Goal: Task Accomplishment & Management: Manage account settings

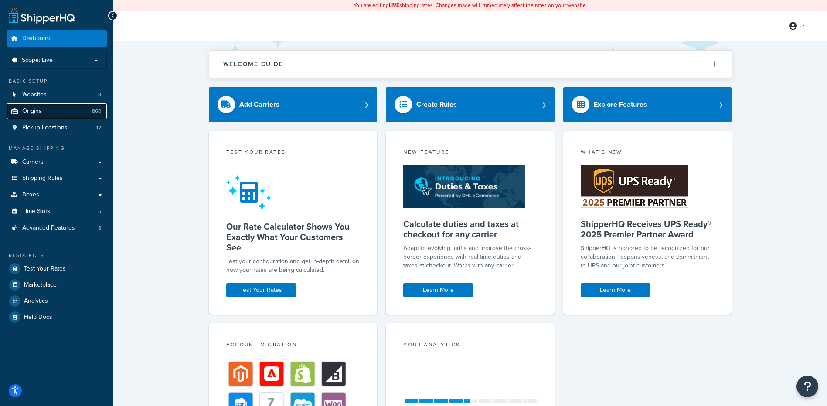
click at [50, 111] on link "Origins 860" at bounding box center [57, 111] width 100 height 16
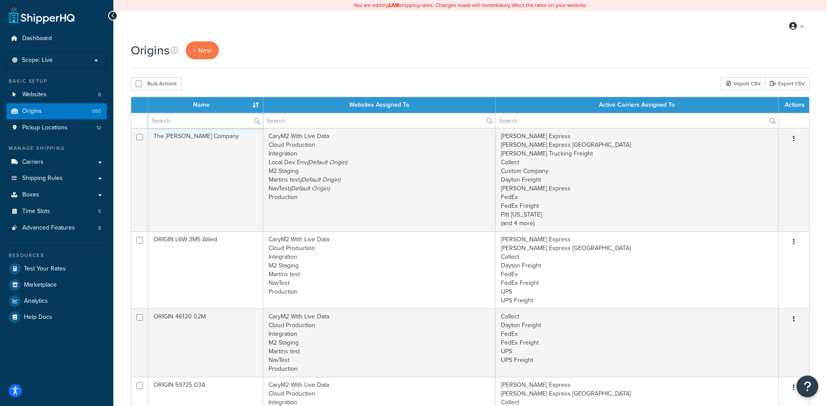
click at [180, 121] on input "text" at bounding box center [205, 120] width 115 height 15
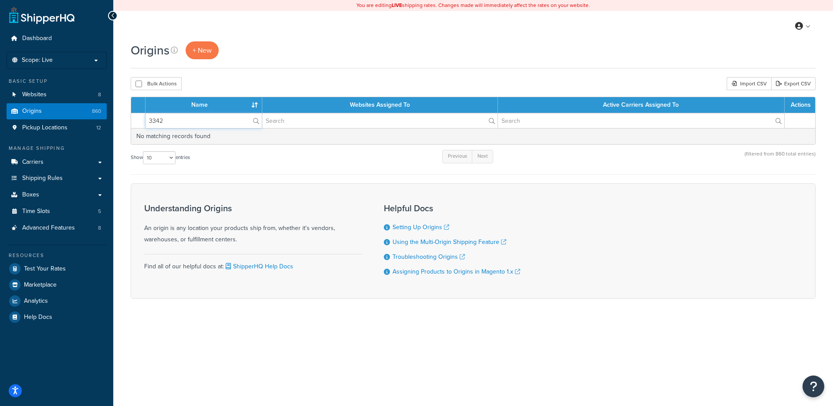
click at [156, 122] on input "3342" at bounding box center [204, 120] width 116 height 15
type input "33442"
click at [226, 84] on div "Bulk Actions Duplicate Delete Import CSV Export CSV" at bounding box center [473, 83] width 685 height 13
drag, startPoint x: 168, startPoint y: 119, endPoint x: 102, endPoint y: 112, distance: 66.6
click at [102, 112] on div "Dashboard Scope: Live Development Integration Test Basic Setup Websites 8 Origi…" at bounding box center [416, 203] width 833 height 406
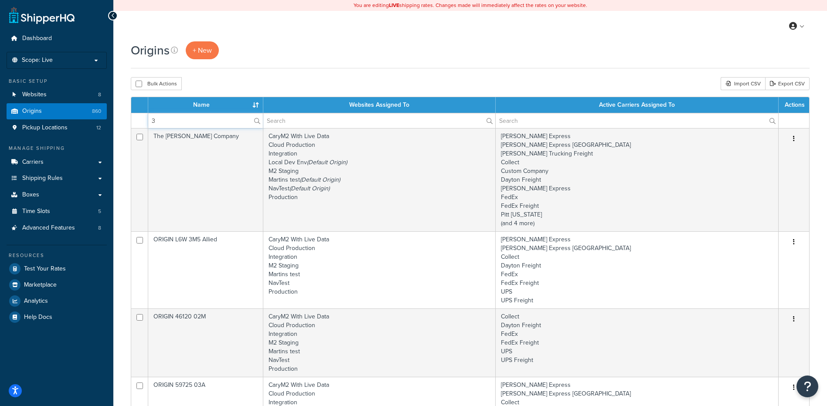
type input "3"
click at [278, 57] on div "Origins + New" at bounding box center [470, 50] width 678 height 18
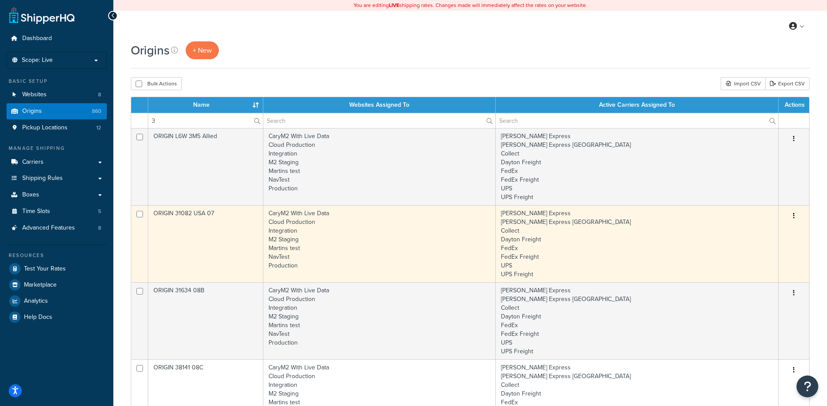
click at [766, 251] on td "Averitt Express Averitt Express Grand Prairie Collect Dayton Freight FedEx FedE…" at bounding box center [636, 243] width 283 height 77
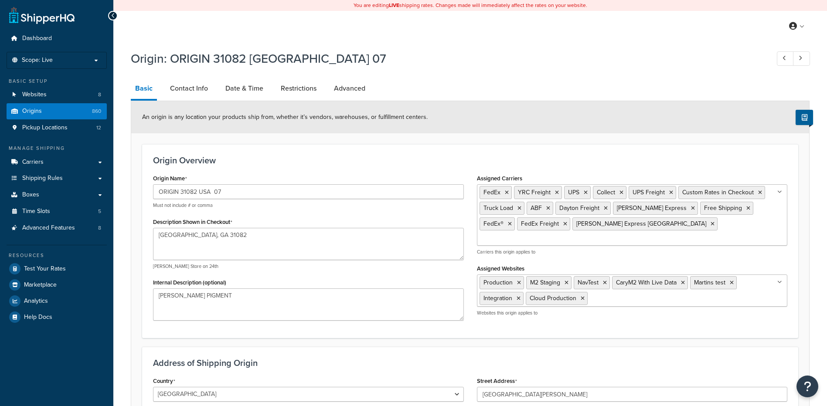
select select "10"
click at [58, 107] on link "Origins 860" at bounding box center [57, 111] width 100 height 16
select select "10"
click at [41, 111] on span "Origins" at bounding box center [32, 111] width 20 height 7
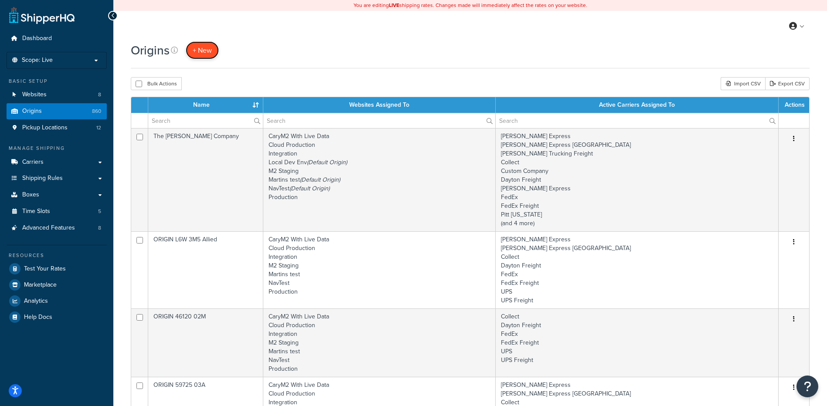
click at [205, 47] on span "+ New" at bounding box center [202, 50] width 19 height 10
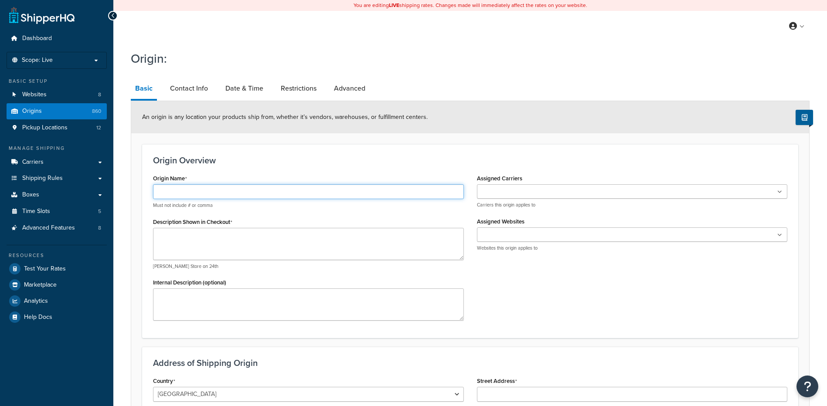
click at [178, 191] on input "Origin Name" at bounding box center [308, 191] width 311 height 15
type input "ORIGIN 33442"
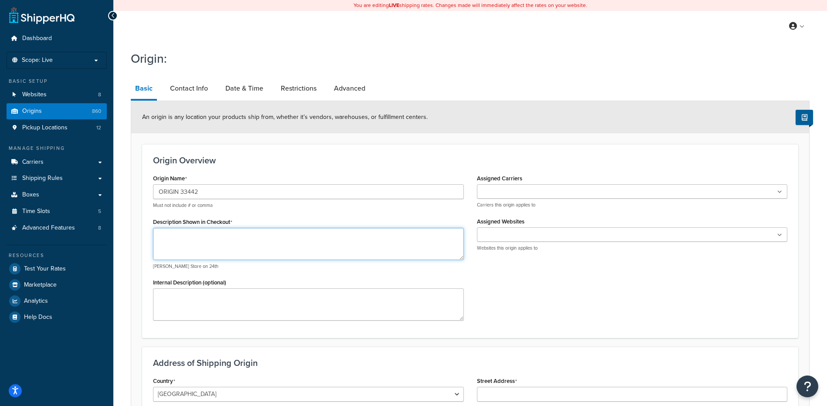
click at [196, 252] on textarea "Description Shown in Checkout" at bounding box center [308, 244] width 311 height 32
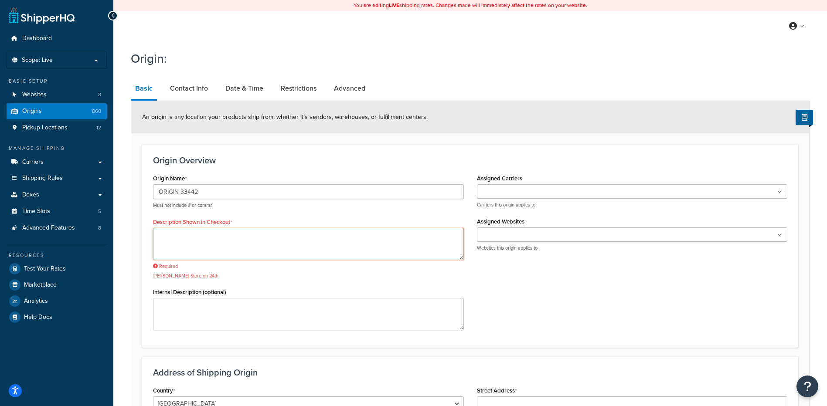
click at [241, 243] on textarea "Description Shown in Checkout" at bounding box center [308, 244] width 311 height 32
type textarea "d"
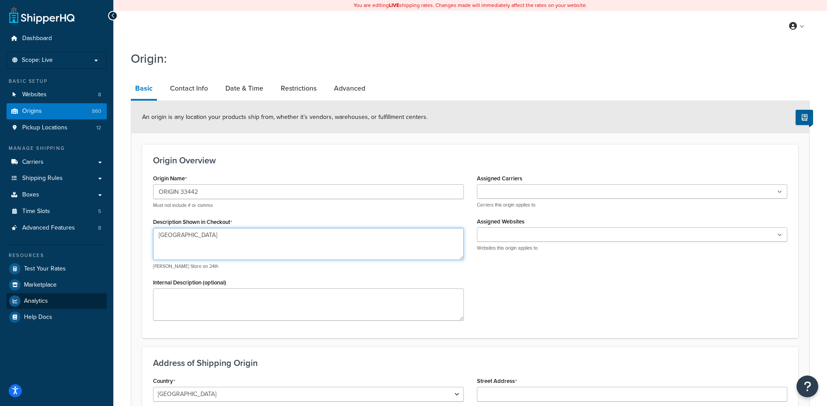
type textarea "Deerfield Beach, FL 33442"
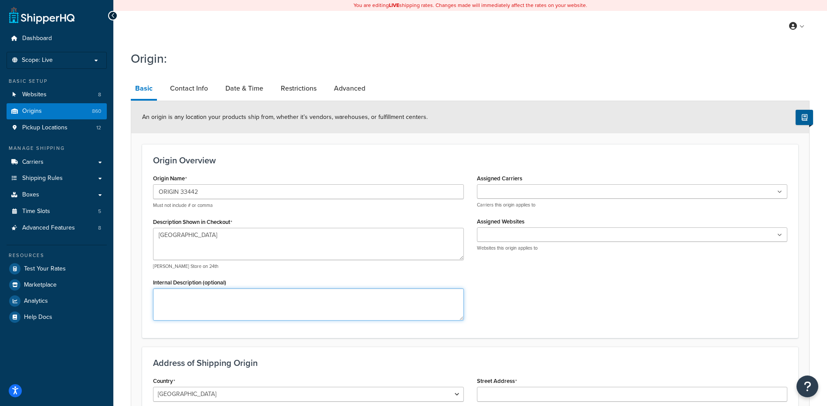
click at [275, 317] on textarea "Internal Description (optional)" at bounding box center [308, 304] width 311 height 32
type textarea "Hallowell"
click at [585, 338] on div "Origin Overview Origin Name ORIGIN 33442 Must not include # or comma Descriptio…" at bounding box center [470, 241] width 656 height 194
click at [509, 187] on ul at bounding box center [632, 191] width 311 height 14
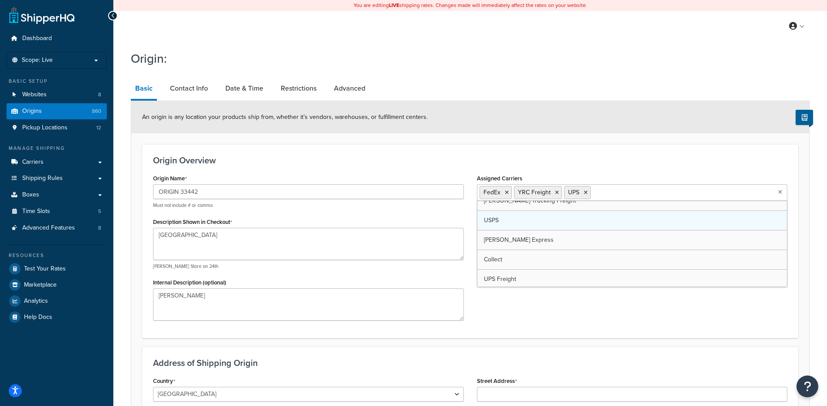
scroll to position [44, 0]
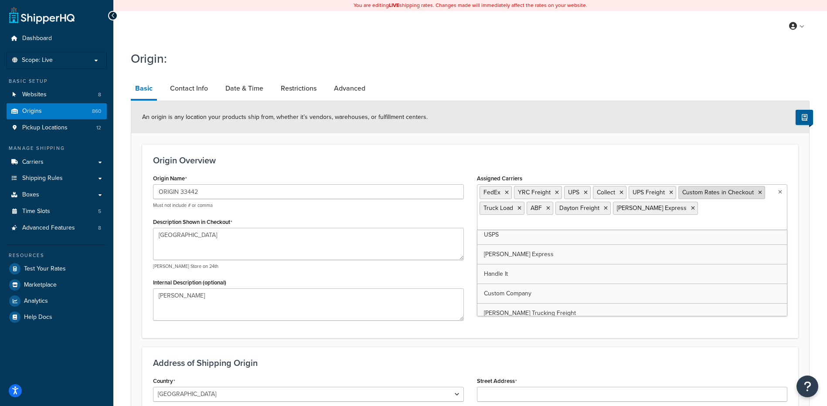
click at [759, 193] on icon at bounding box center [760, 192] width 4 height 5
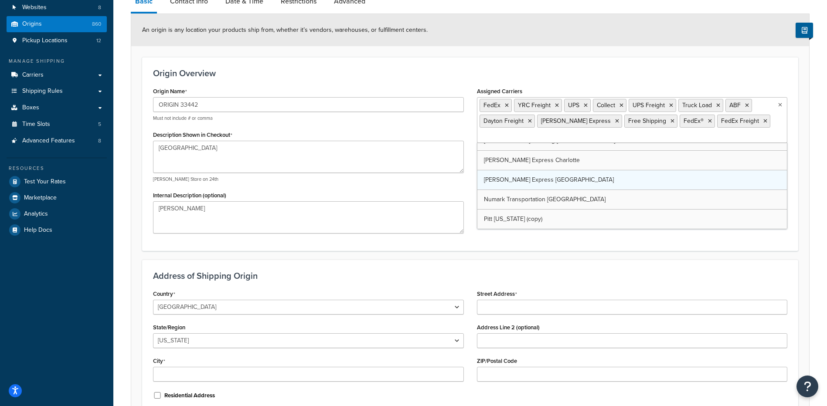
scroll to position [364, 0]
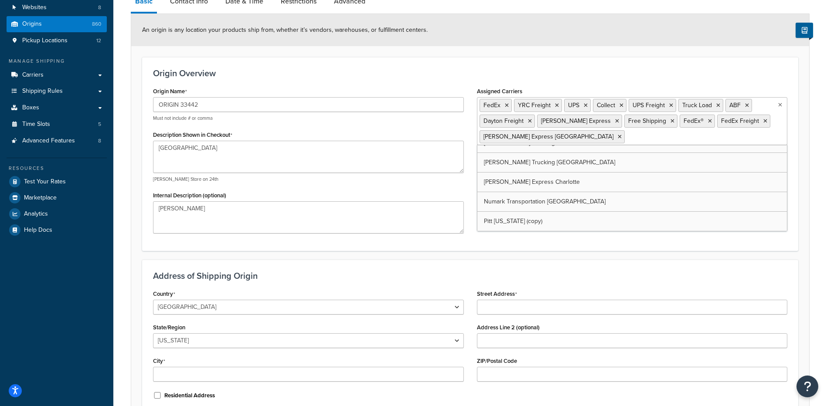
click at [526, 250] on div "Origin Overview Origin Name ORIGIN 33442 Must not include # or comma Descriptio…" at bounding box center [470, 154] width 656 height 194
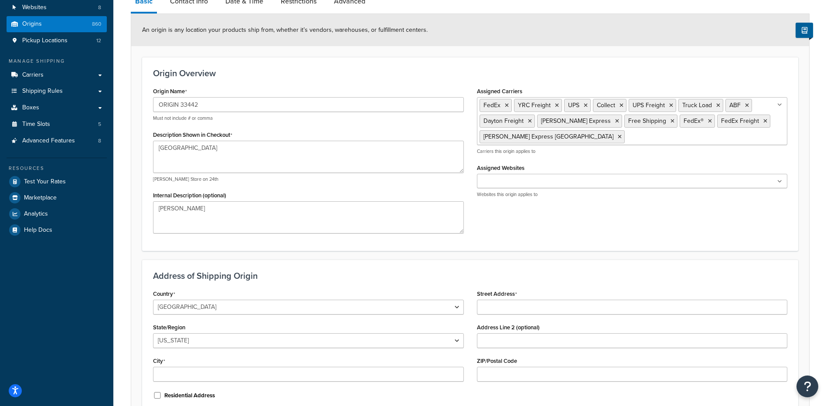
click at [518, 184] on input "Assigned Websites" at bounding box center [517, 182] width 77 height 10
click at [444, 272] on h3 "Address of Shipping Origin" at bounding box center [470, 276] width 634 height 10
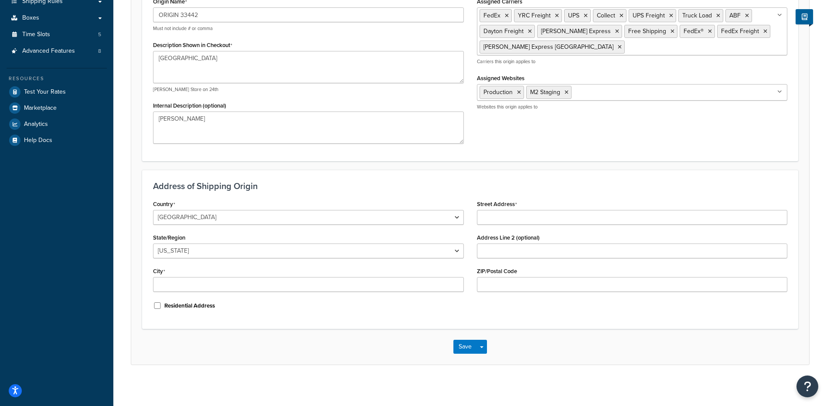
scroll to position [180, 0]
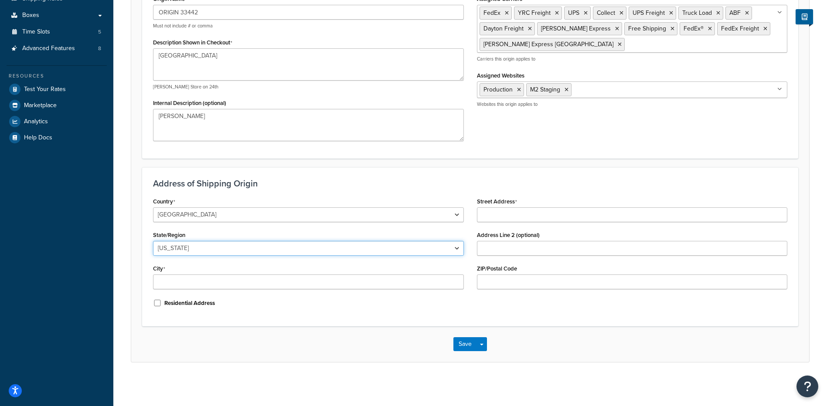
click at [169, 250] on select "Alabama Alaska American Samoa Arizona Arkansas Armed Forces Americas Armed Forc…" at bounding box center [308, 248] width 311 height 15
click at [232, 291] on div "Country United States United Kingdom Afghanistan Åland Islands Albania Algeria …" at bounding box center [308, 255] width 324 height 120
click at [520, 211] on input "Street Address" at bounding box center [632, 214] width 311 height 15
type input "401 Jim Moran Blvd"
click at [226, 246] on select "Alabama Alaska American Samoa Arizona Arkansas Armed Forces Americas Armed Forc…" at bounding box center [308, 248] width 311 height 15
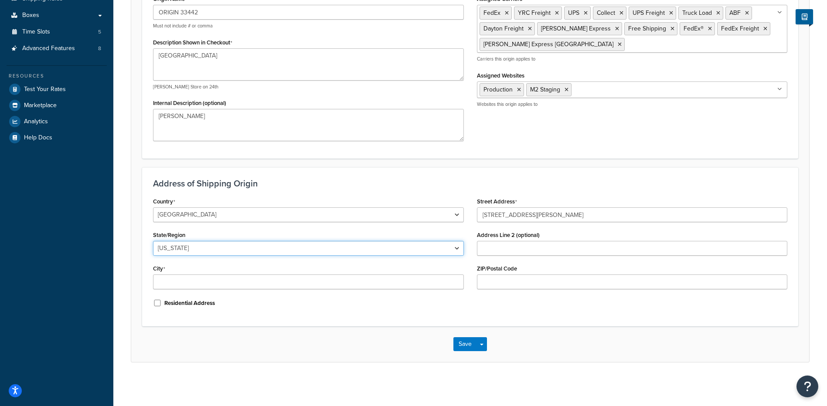
select select "9"
click at [153, 241] on select "Alabama Alaska American Samoa Arizona Arkansas Armed Forces Americas Armed Forc…" at bounding box center [308, 248] width 311 height 15
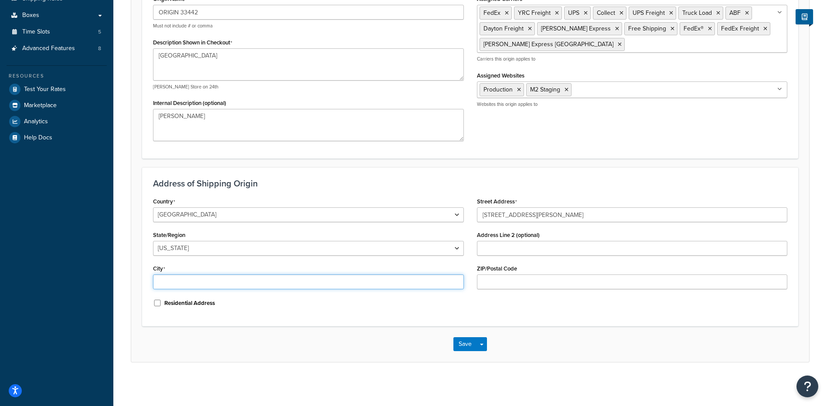
click at [272, 285] on input "City" at bounding box center [308, 282] width 311 height 15
type input "Deerfield Beach"
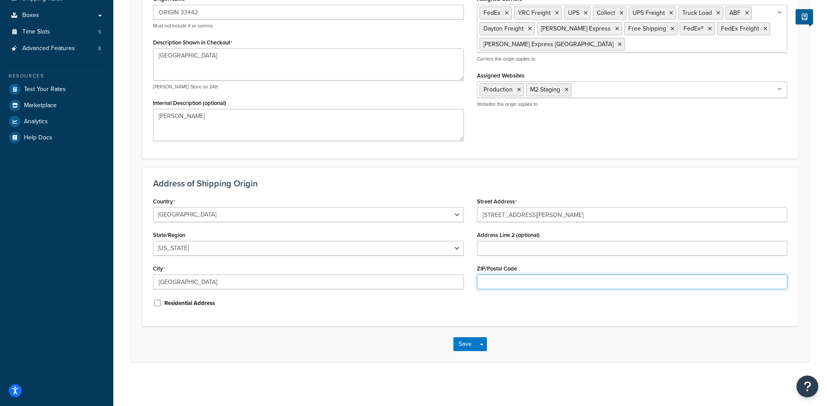
click at [543, 279] on input "ZIP/Postal Code" at bounding box center [632, 282] width 311 height 15
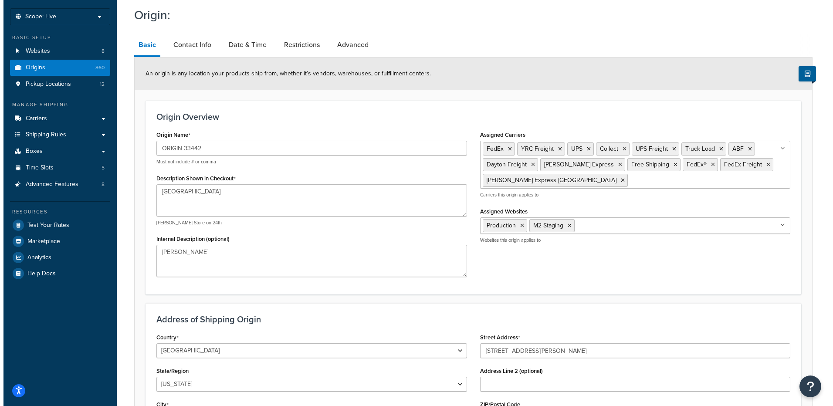
scroll to position [0, 0]
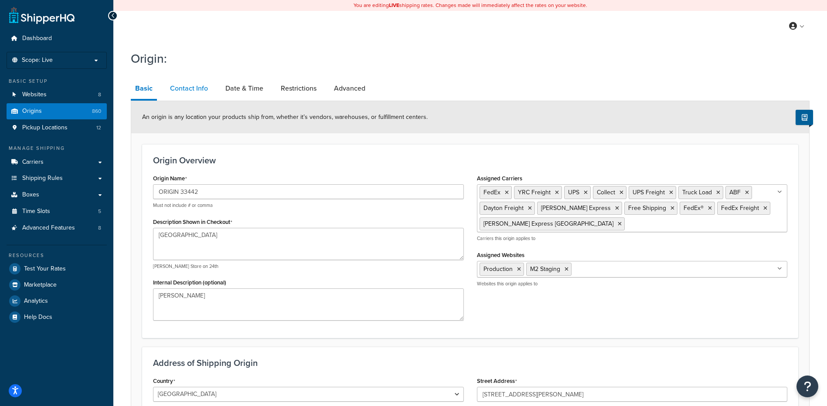
type input "33442"
click at [197, 93] on link "Contact Info" at bounding box center [189, 88] width 47 height 21
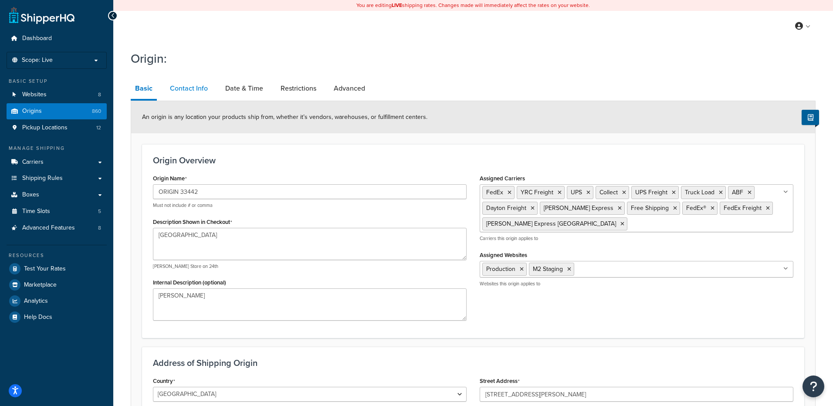
select select "order_placed"
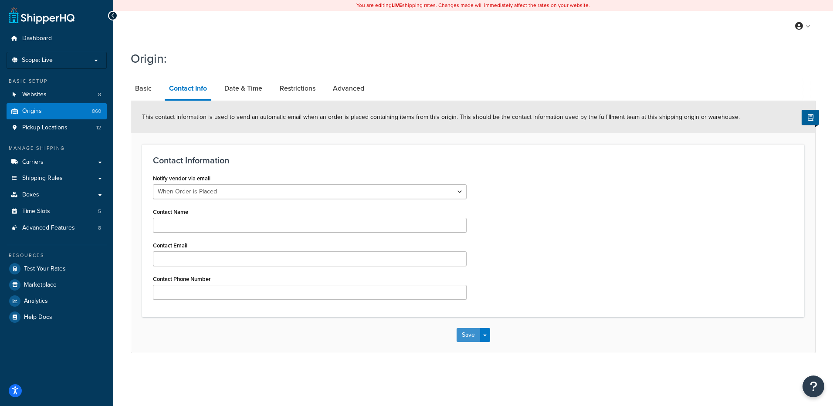
click at [466, 339] on button "Save" at bounding box center [469, 335] width 24 height 14
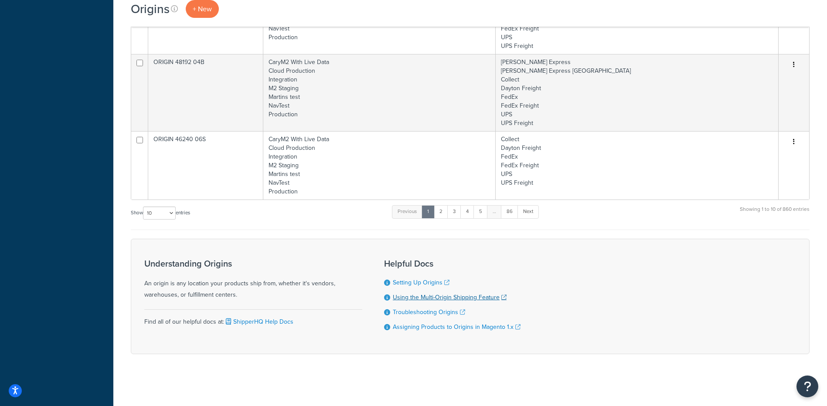
scroll to position [709, 0]
click at [508, 213] on link "86" at bounding box center [509, 211] width 17 height 13
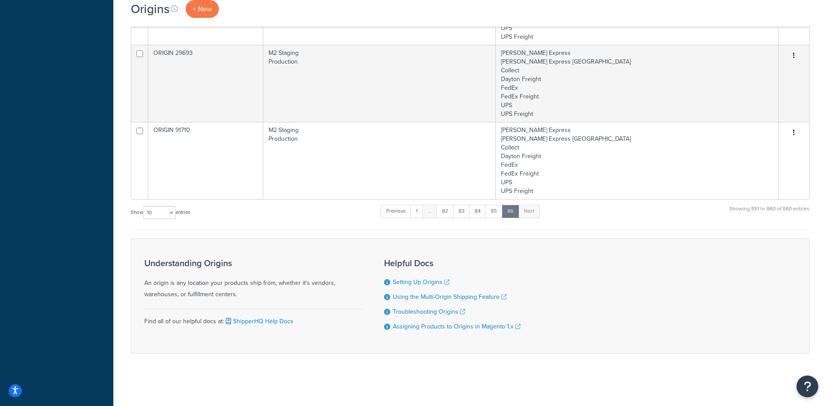
scroll to position [692, 0]
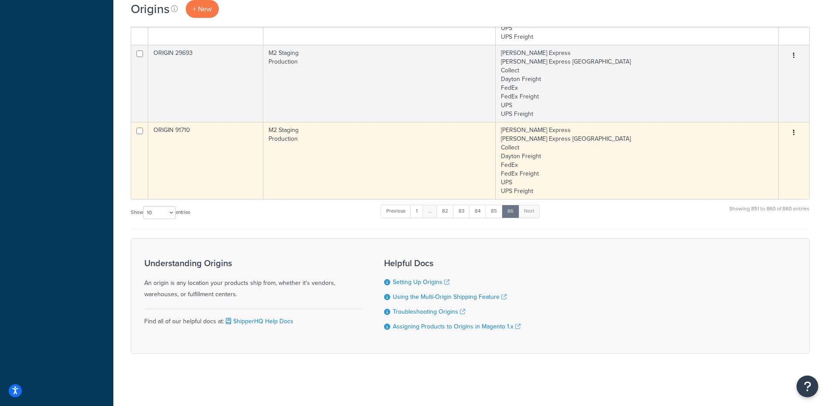
click at [207, 154] on td "ORIGIN 91710" at bounding box center [205, 160] width 115 height 77
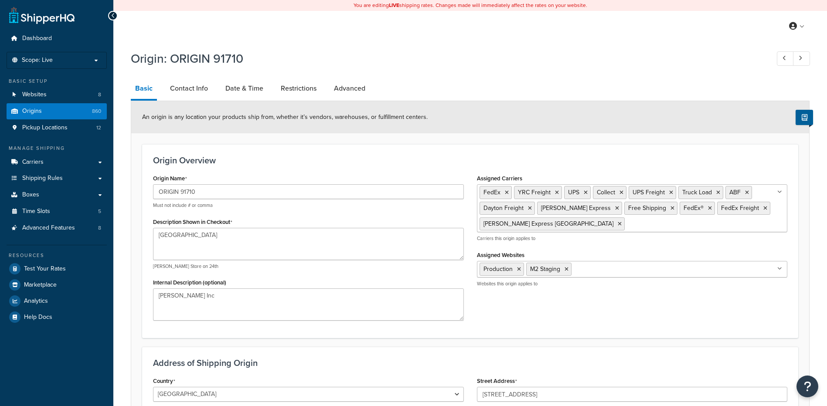
select select "5"
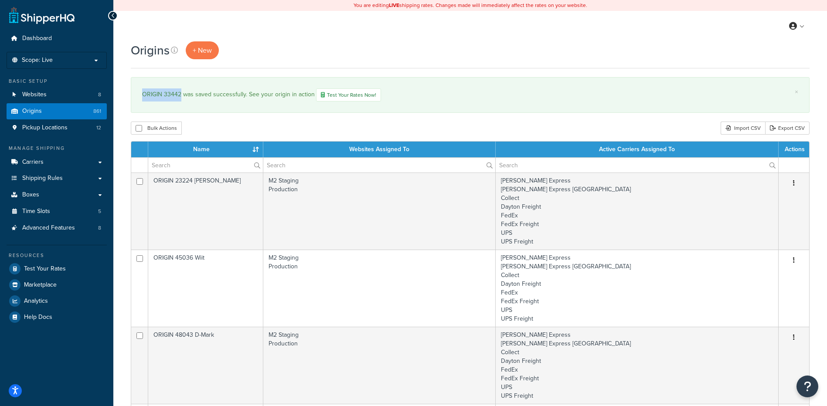
drag, startPoint x: 141, startPoint y: 93, endPoint x: 179, endPoint y: 95, distance: 38.0
click at [179, 95] on div "× ORIGIN 33442 was saved successfully. See your origin in action Test Your Rate…" at bounding box center [470, 95] width 678 height 36
copy div "ORIGIN 33442"
click at [193, 47] on span "+ New" at bounding box center [202, 50] width 19 height 10
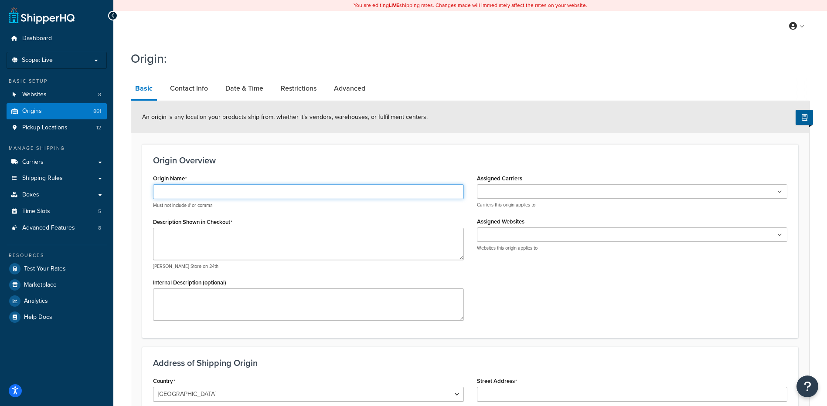
click at [262, 193] on input "Origin Name" at bounding box center [308, 191] width 311 height 15
type input "ORIGIN 92704"
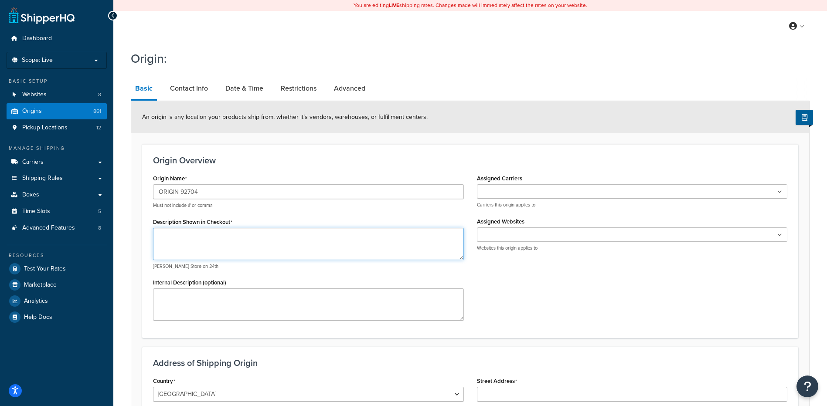
click at [224, 235] on textarea "Description Shown in Checkout" at bounding box center [308, 244] width 311 height 32
type textarea "Santa Ana, CA 92704"
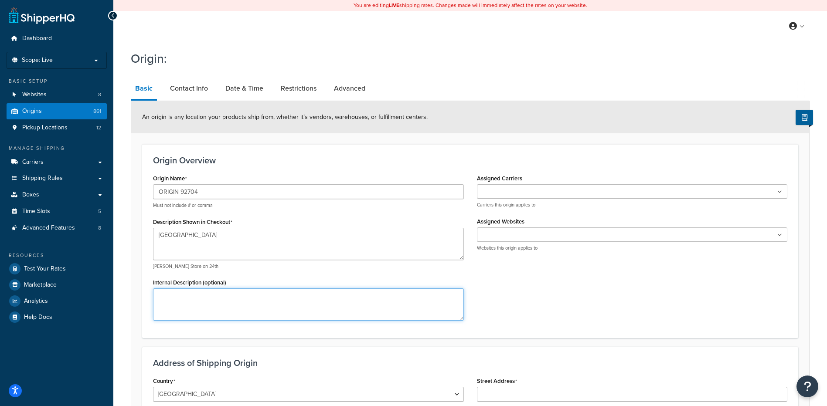
click at [238, 302] on textarea "Internal Description (optional)" at bounding box center [308, 304] width 311 height 32
type textarea "RB Wire"
click at [540, 191] on input "Assigned Carriers" at bounding box center [517, 192] width 77 height 10
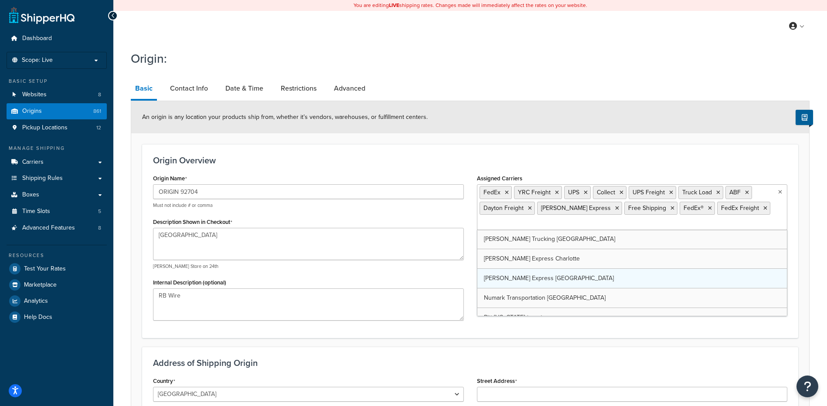
scroll to position [364, 0]
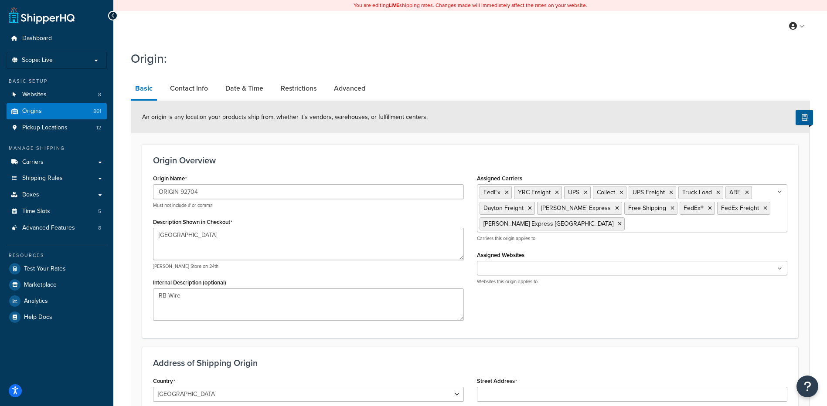
click at [471, 338] on div "Origin Overview Origin Name ORIGIN 92704 Must not include # or comma Descriptio…" at bounding box center [470, 241] width 656 height 194
click at [518, 271] on input "Assigned Websites" at bounding box center [517, 269] width 77 height 10
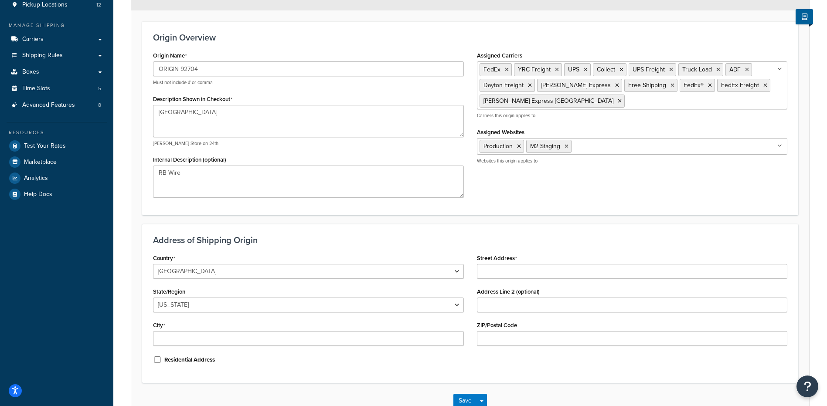
scroll to position [174, 0]
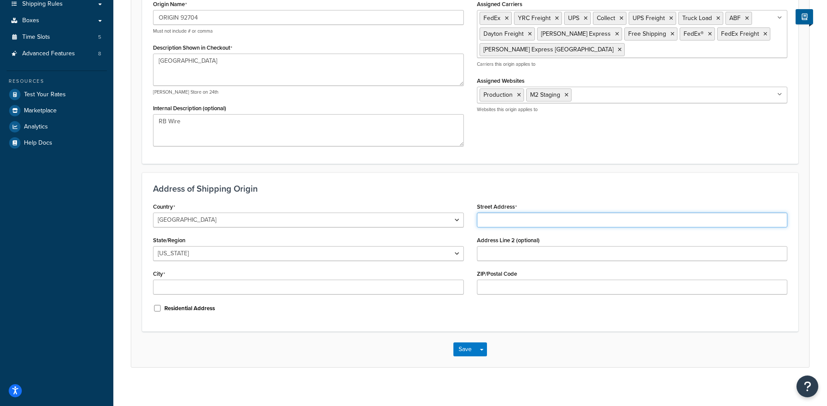
click at [519, 220] on input "Street Address" at bounding box center [632, 220] width 311 height 15
type input "2902 W. Garry Ave."
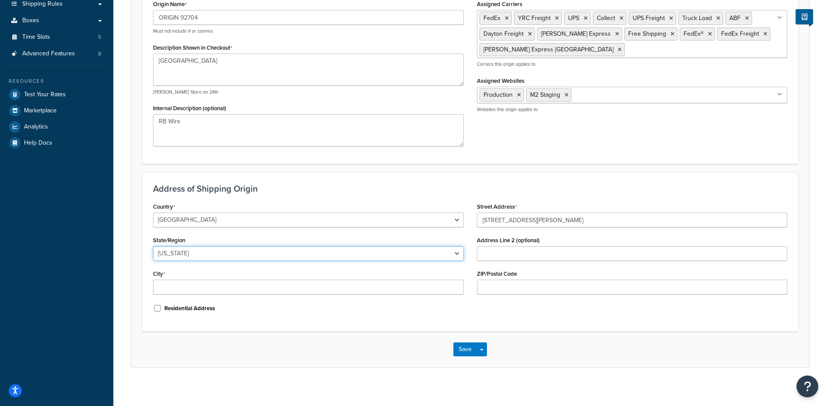
click at [353, 252] on select "Alabama Alaska American Samoa Arizona Arkansas Armed Forces Americas Armed Forc…" at bounding box center [308, 253] width 311 height 15
select select "5"
click at [153, 247] on select "Alabama Alaska American Samoa Arizona Arkansas Armed Forces Americas Armed Forc…" at bounding box center [308, 253] width 311 height 15
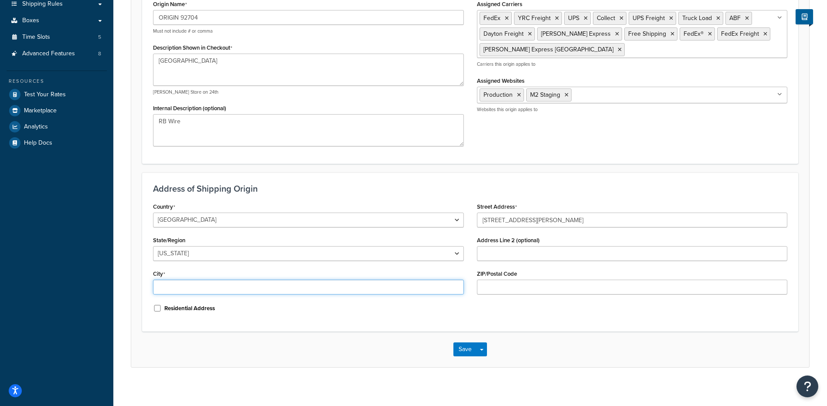
click at [314, 295] on input "City" at bounding box center [308, 287] width 311 height 15
type input "Santa Ana"
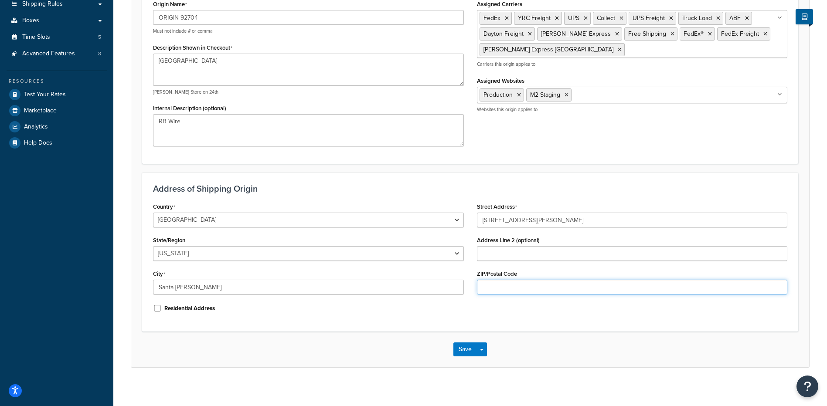
click at [531, 292] on input "ZIP/Postal Code" at bounding box center [632, 287] width 311 height 15
type input "92704"
click at [502, 327] on div "Address of Shipping Origin Country United States United Kingdom Afghanistan Åla…" at bounding box center [470, 252] width 656 height 159
click at [462, 348] on button "Save" at bounding box center [465, 349] width 24 height 14
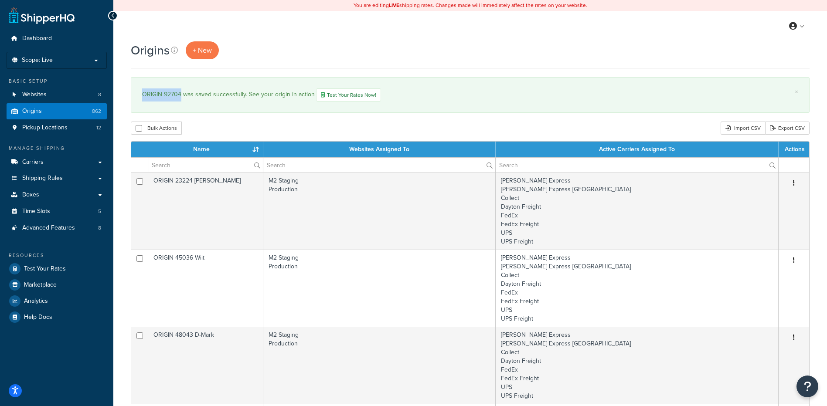
drag, startPoint x: 143, startPoint y: 95, endPoint x: 181, endPoint y: 97, distance: 38.0
click at [181, 97] on div "ORIGIN 92704 was saved successfully. See your origin in action Test Your Rates …" at bounding box center [470, 94] width 656 height 13
copy div "ORIGIN 92704"
drag, startPoint x: 631, startPoint y: 131, endPoint x: 585, endPoint y: 132, distance: 46.2
click at [631, 131] on div "Bulk Actions Duplicate [GEOGRAPHIC_DATA] Import CSV Export CSV" at bounding box center [470, 128] width 678 height 13
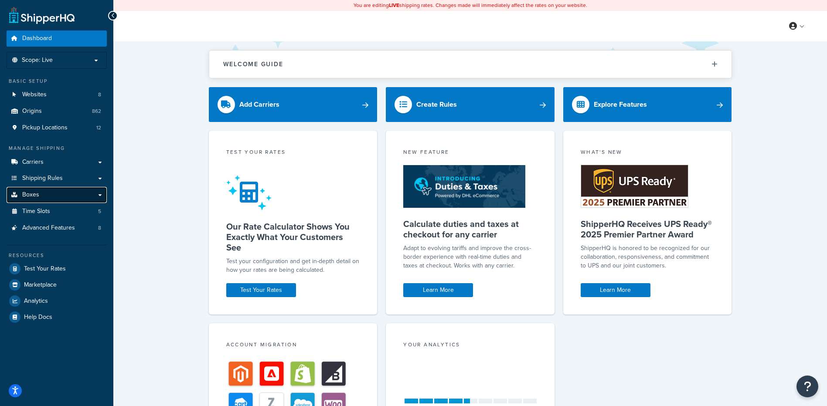
click at [48, 198] on link "Boxes" at bounding box center [57, 195] width 100 height 16
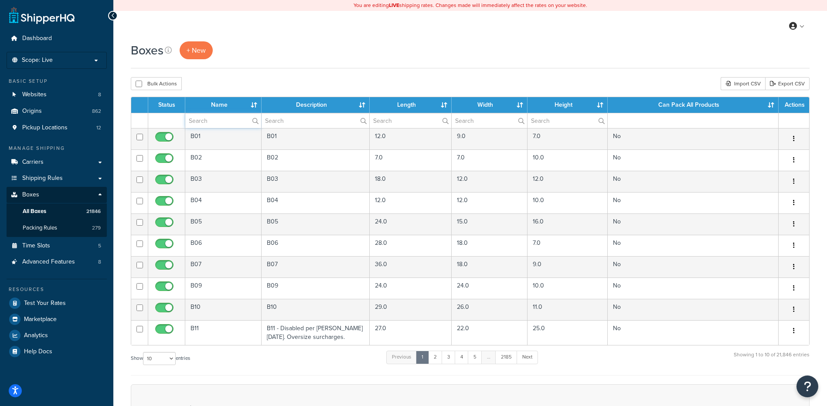
click at [211, 119] on input "text" at bounding box center [223, 120] width 76 height 15
type input "pallet"
click at [235, 83] on div "Bulk Actions Duplicate [GEOGRAPHIC_DATA] Import CSV Export CSV" at bounding box center [470, 83] width 678 height 13
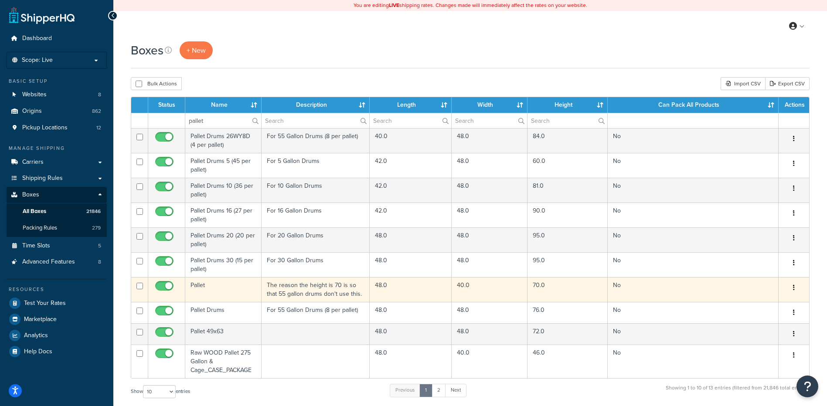
click at [220, 295] on td "Pallet" at bounding box center [223, 289] width 76 height 25
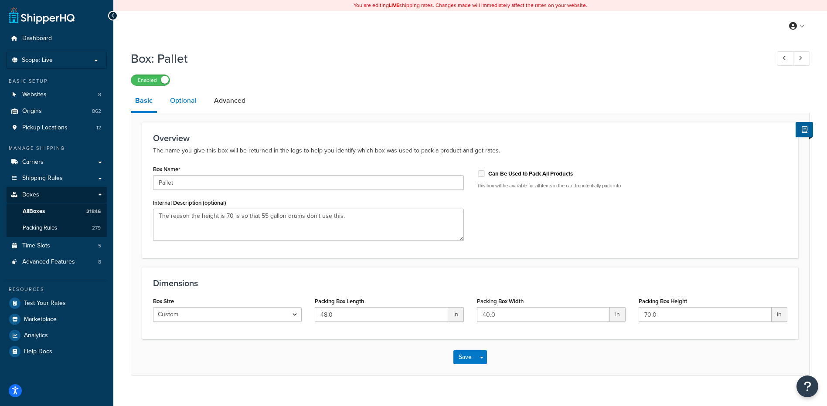
click at [190, 103] on link "Optional" at bounding box center [183, 100] width 35 height 21
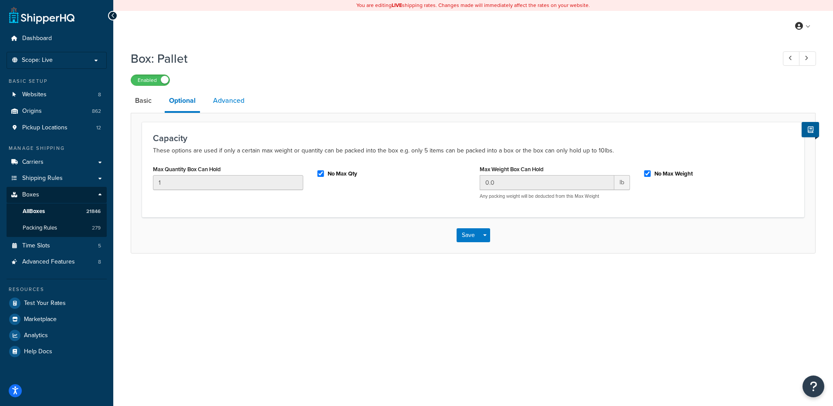
click at [229, 97] on link "Advanced" at bounding box center [229, 100] width 40 height 21
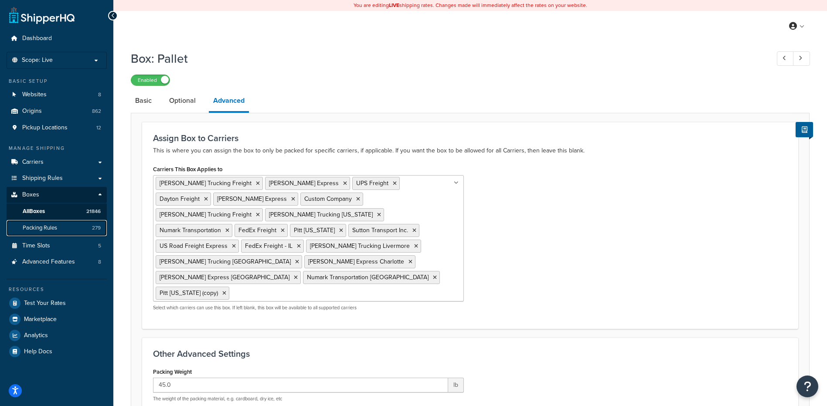
click at [51, 222] on link "Packing Rules 279" at bounding box center [57, 228] width 100 height 16
click at [54, 209] on link "All Boxes 21846" at bounding box center [57, 211] width 100 height 16
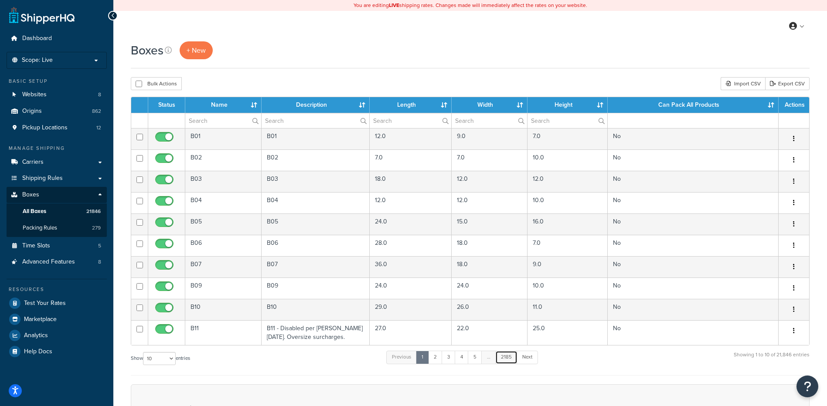
click at [505, 359] on link "2185" at bounding box center [506, 357] width 22 height 13
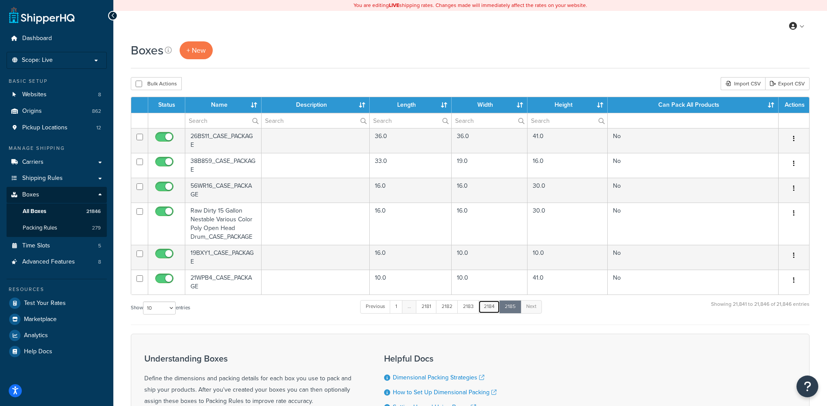
click at [492, 310] on link "2184" at bounding box center [489, 306] width 22 height 13
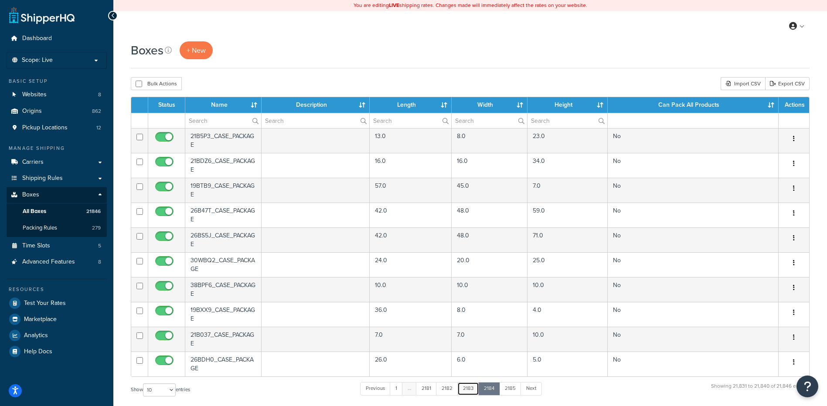
click at [474, 386] on link "2183" at bounding box center [468, 388] width 22 height 13
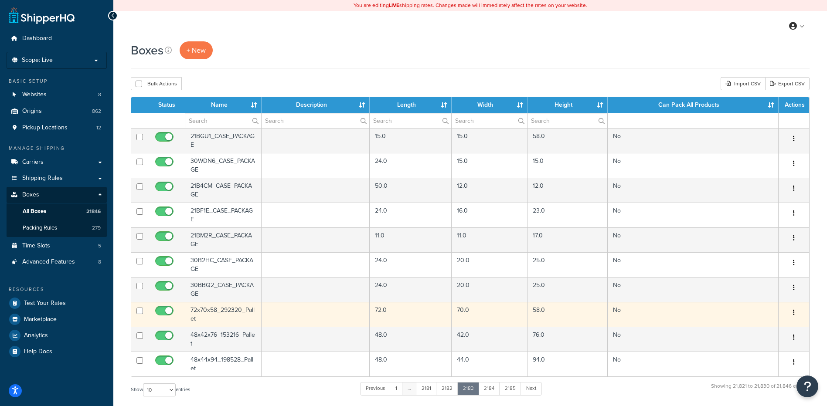
click at [219, 317] on td "72x70x58_292320_Pallet" at bounding box center [223, 314] width 76 height 25
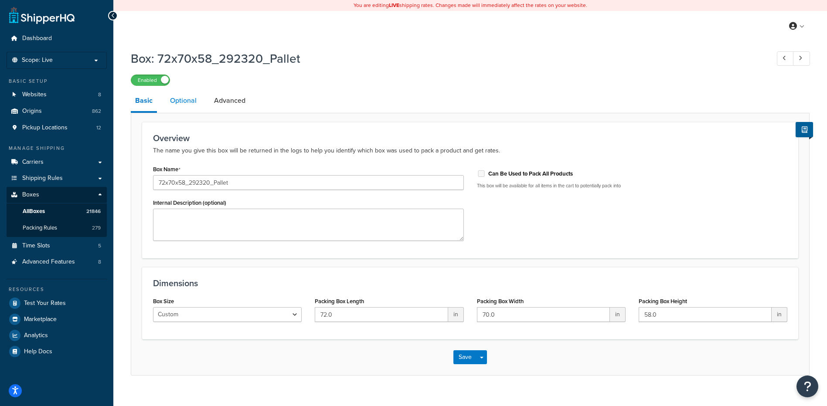
click at [186, 107] on link "Optional" at bounding box center [183, 100] width 35 height 21
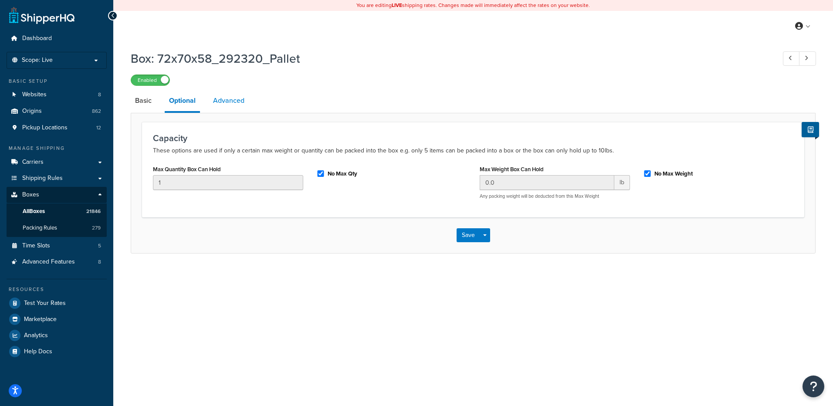
click at [233, 108] on link "Advanced" at bounding box center [229, 100] width 40 height 21
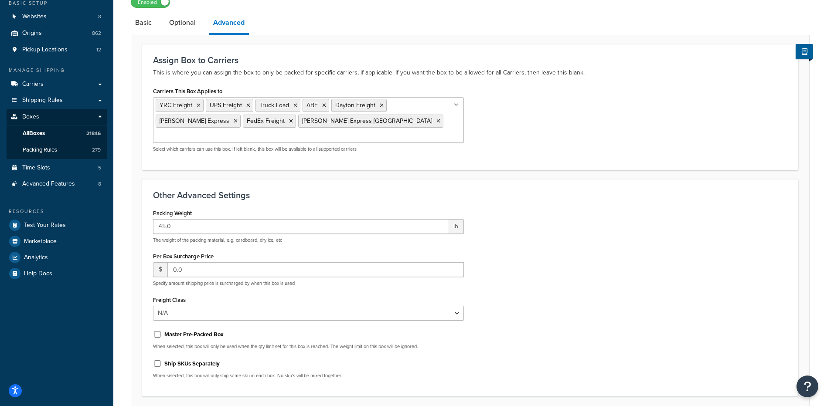
scroll to position [87, 0]
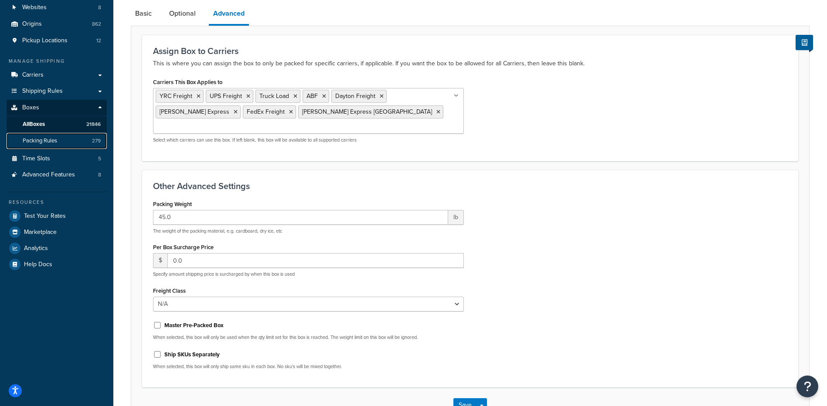
click at [61, 139] on link "Packing Rules 279" at bounding box center [57, 141] width 100 height 16
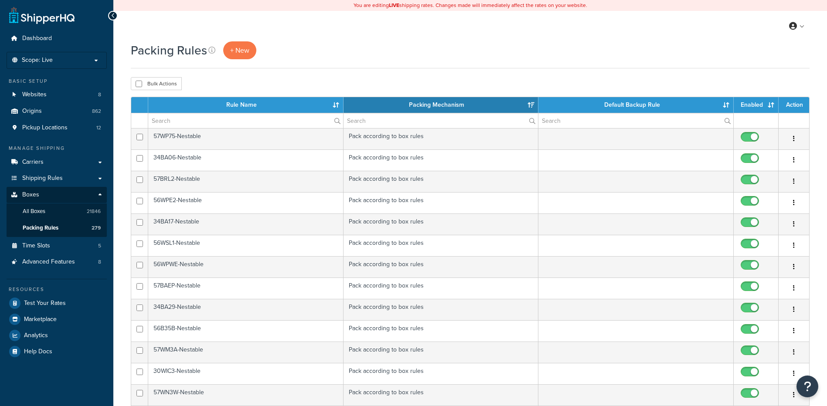
select select "15"
click at [55, 112] on link "Origins 862" at bounding box center [57, 111] width 100 height 16
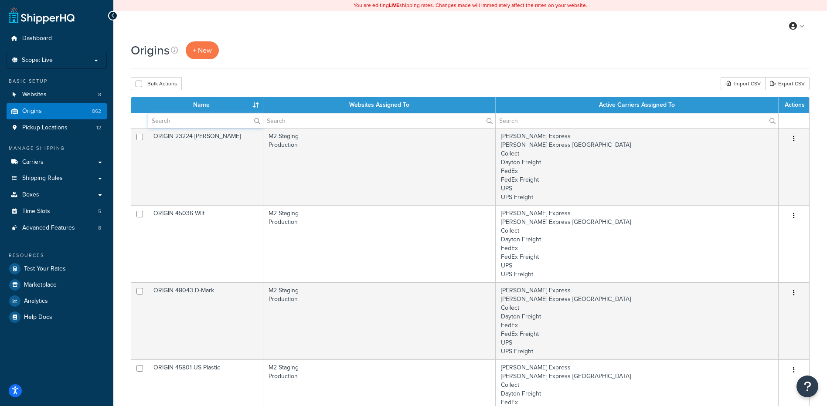
click at [201, 120] on input "text" at bounding box center [205, 120] width 115 height 15
type input "49301"
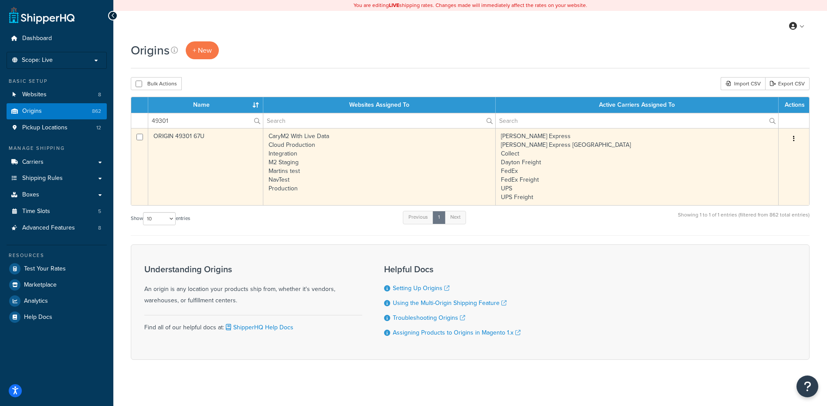
click at [237, 164] on td "ORIGIN 49301 67U" at bounding box center [205, 166] width 115 height 77
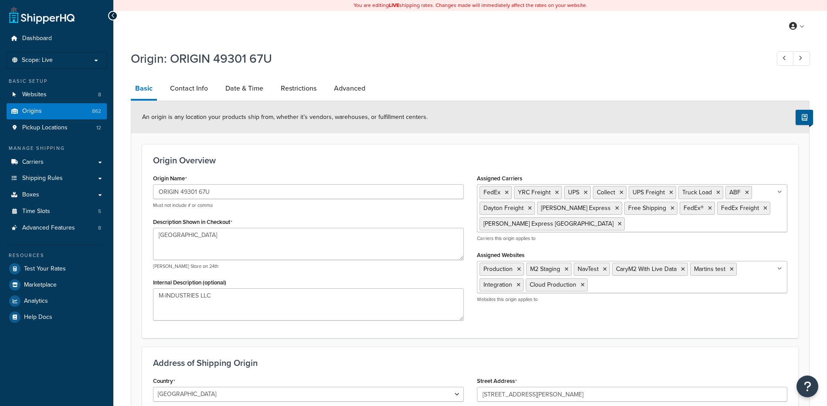
select select "22"
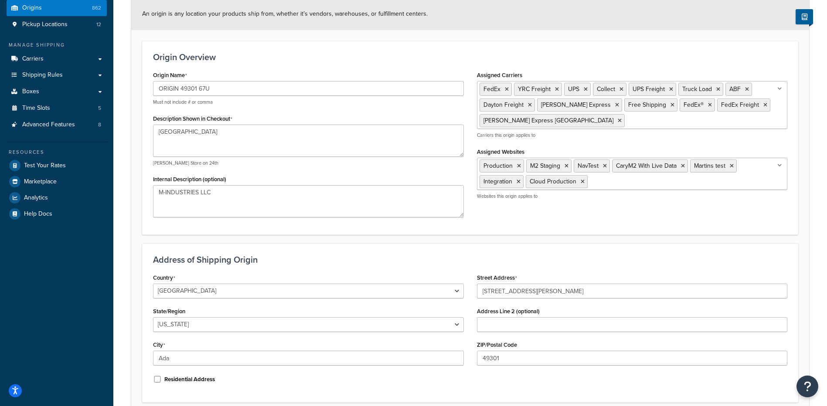
scroll to position [131, 0]
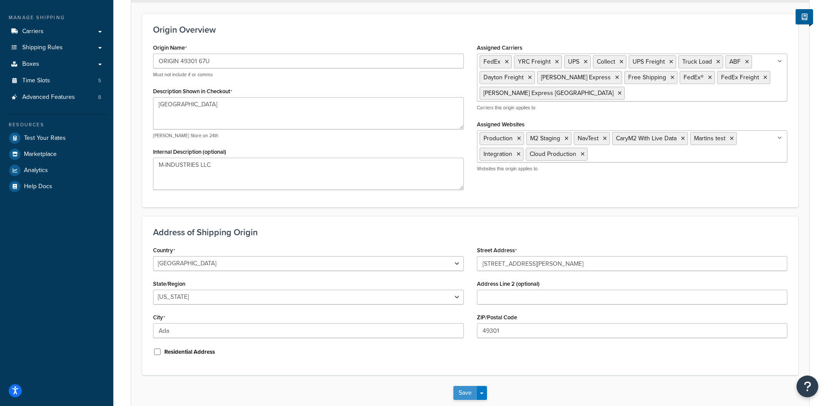
click at [471, 393] on button "Save" at bounding box center [465, 393] width 24 height 14
